Goal: Information Seeking & Learning: Learn about a topic

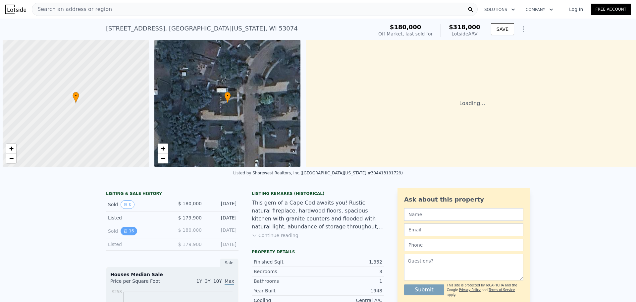
scroll to position [0, 3]
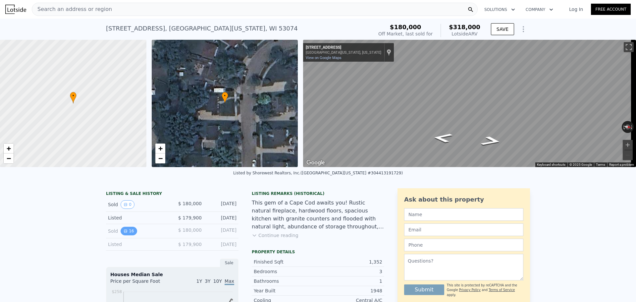
click at [127, 235] on button "16" at bounding box center [129, 230] width 16 height 9
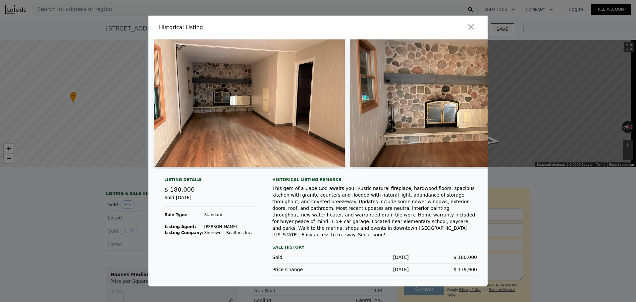
click at [293, 125] on img at bounding box center [249, 102] width 191 height 127
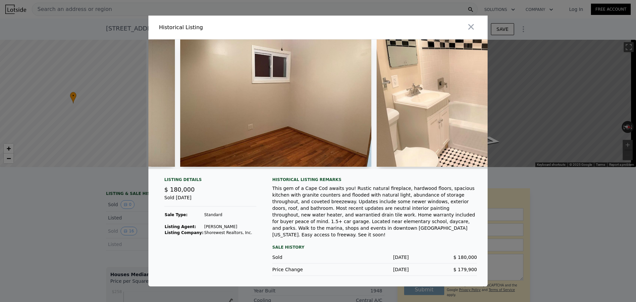
scroll to position [0, 1788]
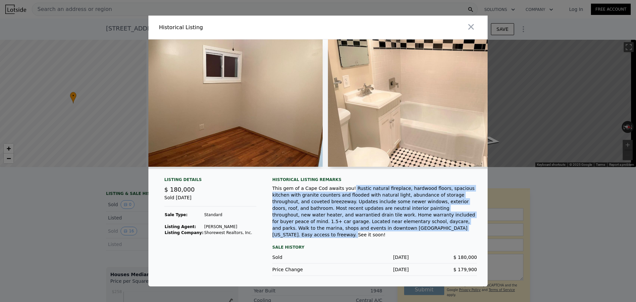
drag, startPoint x: 341, startPoint y: 192, endPoint x: 343, endPoint y: 231, distance: 38.8
click at [414, 231] on div "This gem of a Cape Cod awaits you! Rustic natural fireplace, hardwood floors, s…" at bounding box center [374, 211] width 205 height 53
click at [343, 231] on div "This gem of a Cape Cod awaits you! Rustic natural fireplace, hardwood floors, s…" at bounding box center [374, 211] width 205 height 53
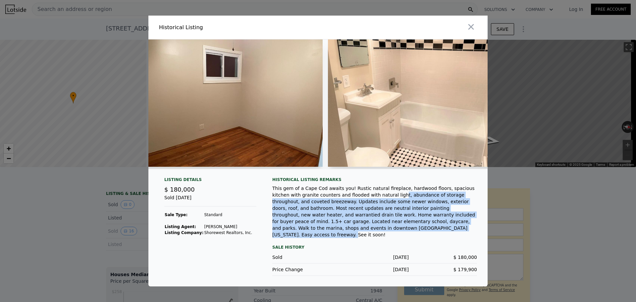
drag, startPoint x: 346, startPoint y: 232, endPoint x: 361, endPoint y: 203, distance: 32.7
click at [361, 203] on div "This gem of a Cape Cod awaits you! Rustic natural fireplace, hardwood floors, s…" at bounding box center [374, 211] width 205 height 53
drag, startPoint x: 364, startPoint y: 199, endPoint x: 321, endPoint y: 232, distance: 54.0
click at [321, 232] on div "This gem of a Cape Cod awaits you! Rustic natural fireplace, hardwood floors, s…" at bounding box center [374, 211] width 205 height 53
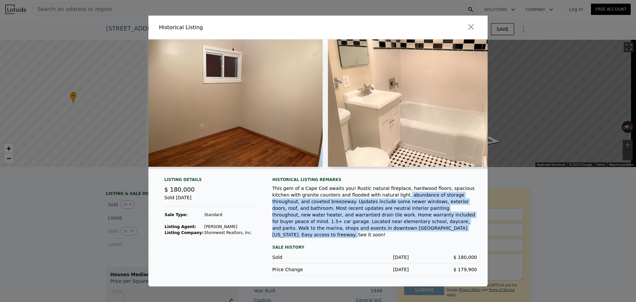
click at [321, 232] on div "This gem of a Cape Cod awaits you! Rustic natural fireplace, hardwood floors, s…" at bounding box center [374, 211] width 205 height 53
drag, startPoint x: 323, startPoint y: 232, endPoint x: 296, endPoint y: 202, distance: 40.8
click at [296, 202] on div "This gem of a Cape Cod awaits you! Rustic natural fireplace, hardwood floors, s…" at bounding box center [374, 211] width 205 height 53
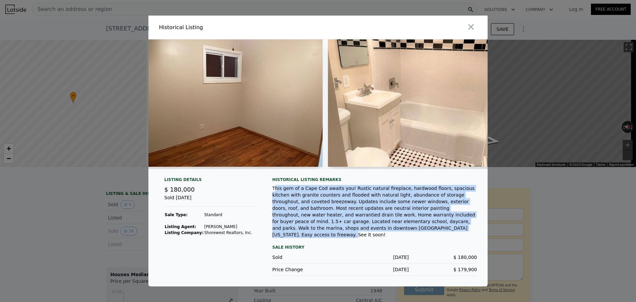
drag, startPoint x: 275, startPoint y: 193, endPoint x: 391, endPoint y: 233, distance: 122.3
click at [391, 233] on div "This gem of a Cape Cod awaits you! Rustic natural fireplace, hardwood floors, s…" at bounding box center [374, 211] width 205 height 53
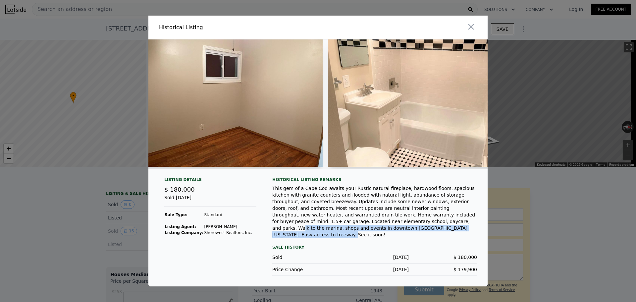
drag, startPoint x: 389, startPoint y: 232, endPoint x: 299, endPoint y: 226, distance: 90.2
click at [299, 226] on div "This gem of a Cape Cod awaits you! Rustic natural fireplace, hardwood floors, s…" at bounding box center [374, 211] width 205 height 53
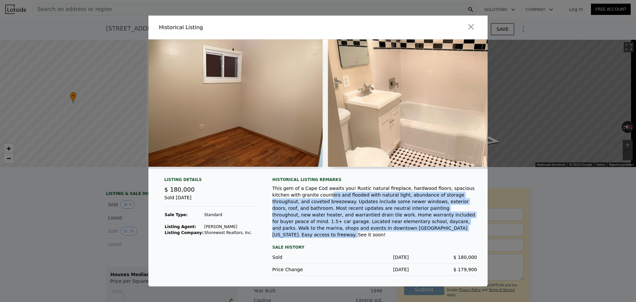
drag, startPoint x: 298, startPoint y: 199, endPoint x: 317, endPoint y: 235, distance: 40.3
click at [317, 235] on div "This gem of a Cape Cod awaits you! Rustic natural fireplace, hardwood floors, s…" at bounding box center [374, 211] width 205 height 53
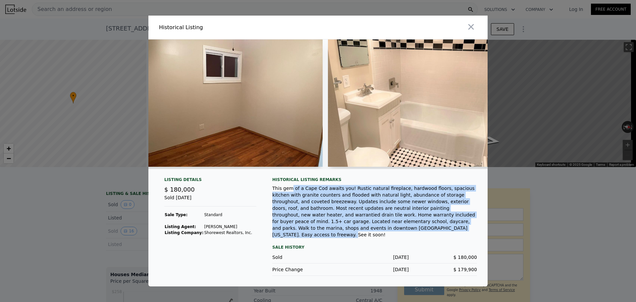
drag, startPoint x: 289, startPoint y: 197, endPoint x: 345, endPoint y: 231, distance: 65.6
click at [345, 231] on div "This gem of a Cape Cod awaits you! Rustic natural fireplace, hardwood floors, s…" at bounding box center [374, 211] width 205 height 53
click at [319, 222] on div "This gem of a Cape Cod awaits you! Rustic natural fireplace, hardwood floors, s…" at bounding box center [374, 211] width 205 height 53
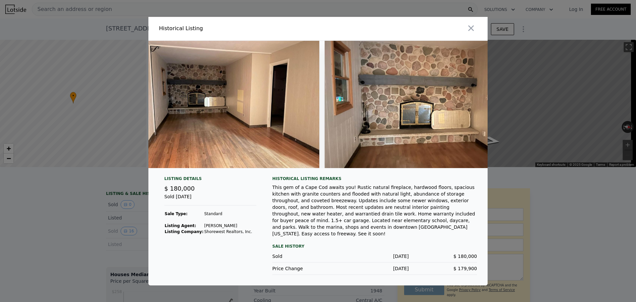
scroll to position [0, 0]
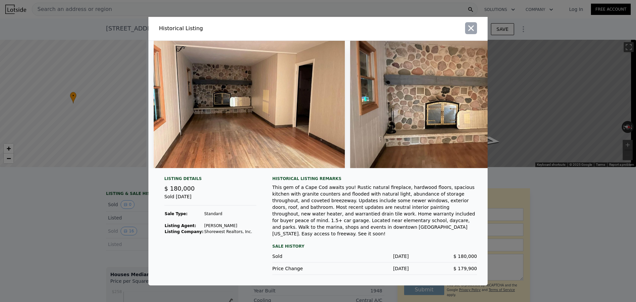
click at [474, 29] on icon "button" at bounding box center [470, 28] width 9 height 9
